Goal: Obtain resource: Download file/media

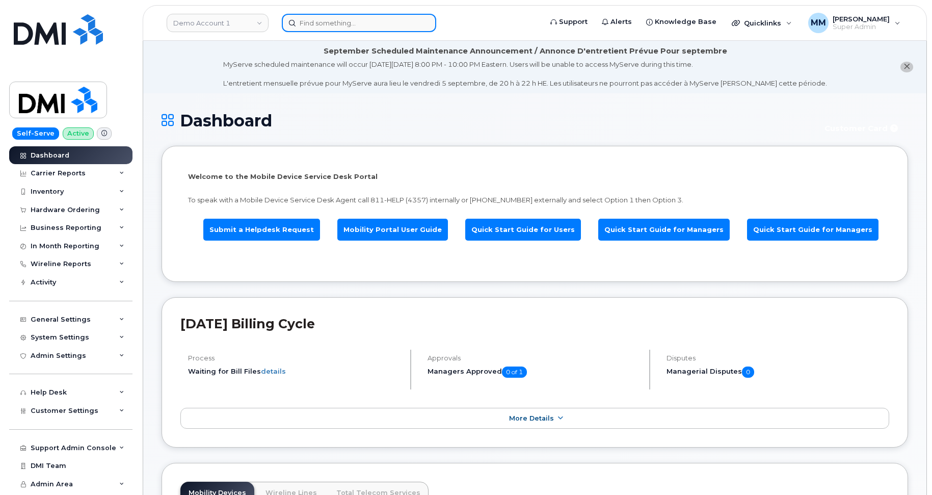
click at [367, 23] on input at bounding box center [359, 23] width 154 height 18
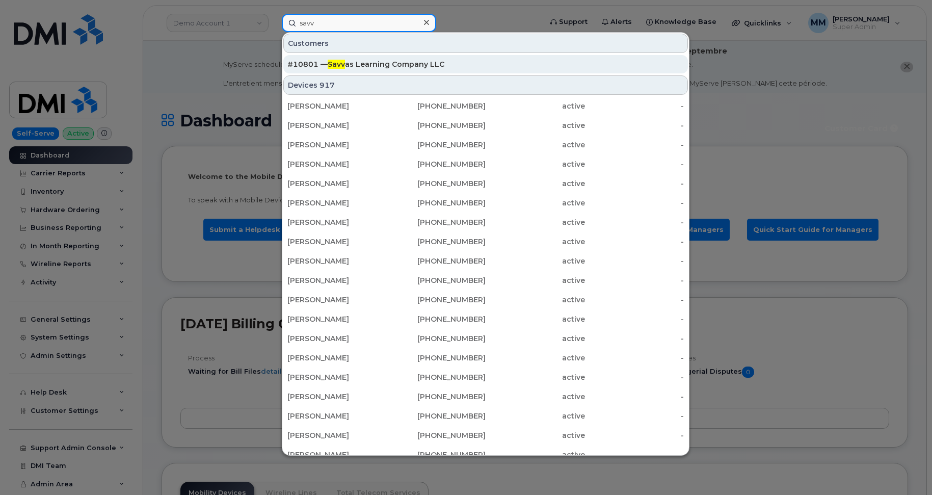
type input "savv"
click at [374, 59] on div "#10801 — Savv as Learning Company LLC" at bounding box center [485, 64] width 396 height 18
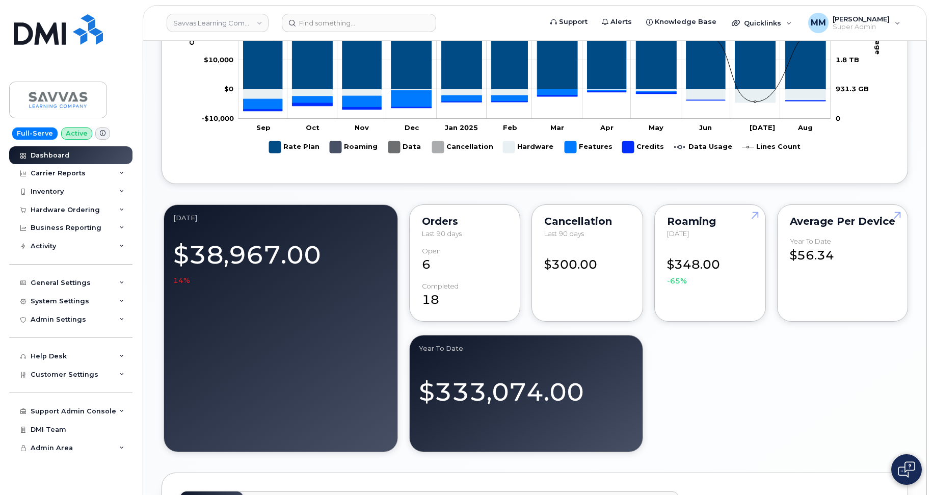
scroll to position [507, 0]
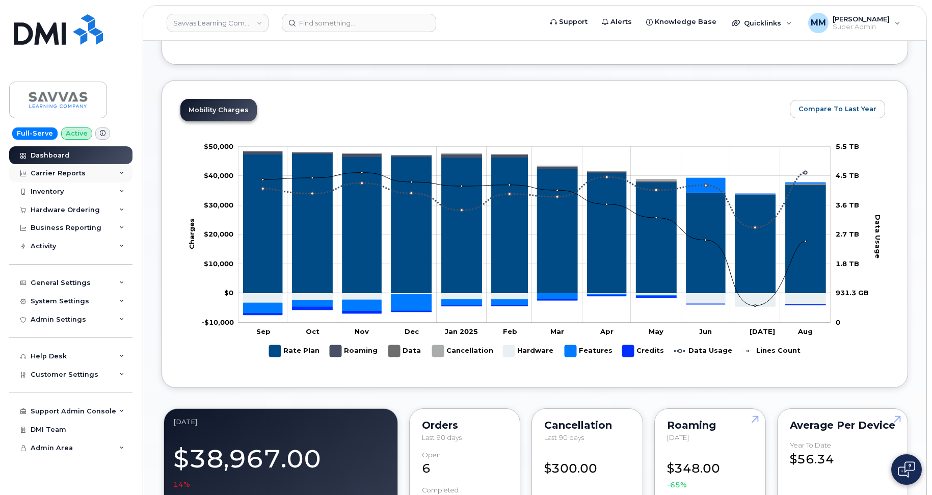
click at [40, 174] on div "Carrier Reports" at bounding box center [58, 173] width 55 height 8
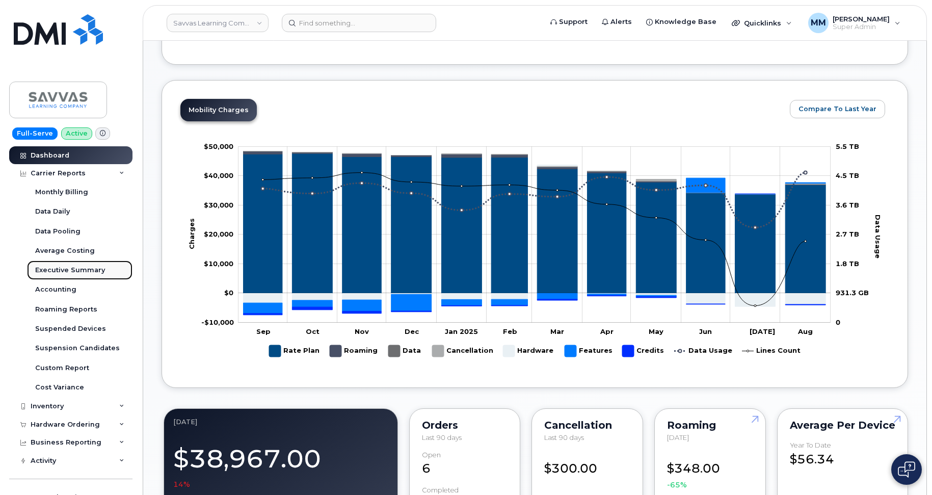
click at [67, 271] on div "Executive Summary" at bounding box center [70, 269] width 70 height 9
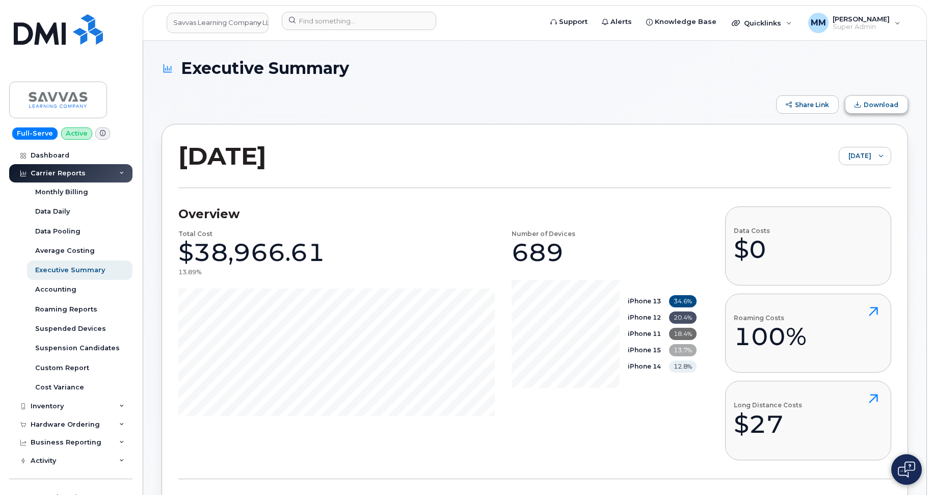
click at [881, 105] on span "Download" at bounding box center [880, 105] width 35 height 8
